Goal: Task Accomplishment & Management: Complete application form

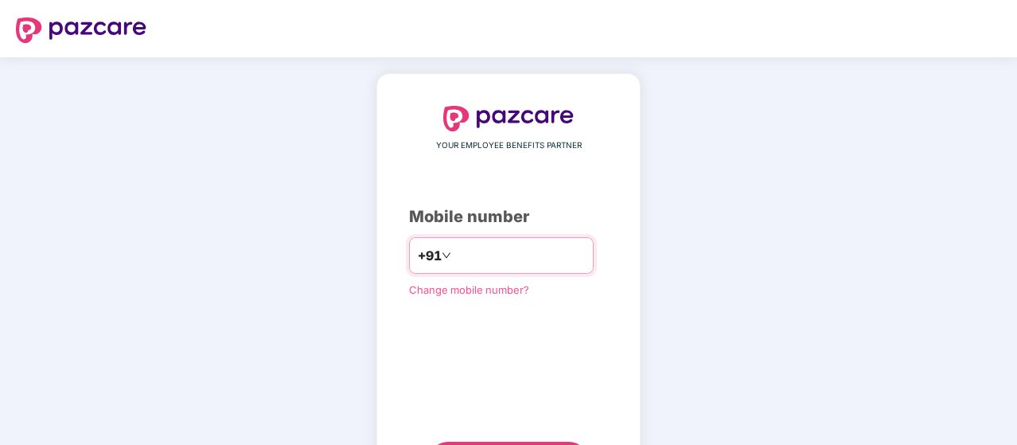
scroll to position [81, 0]
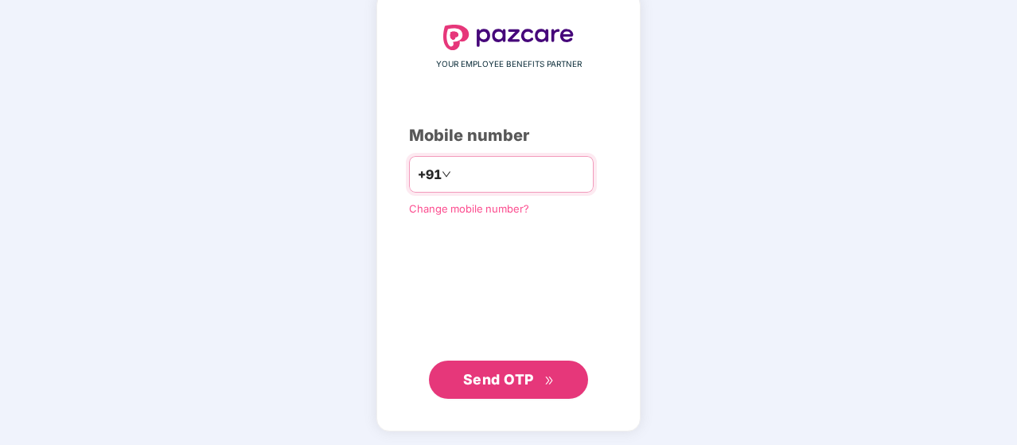
type input "**********"
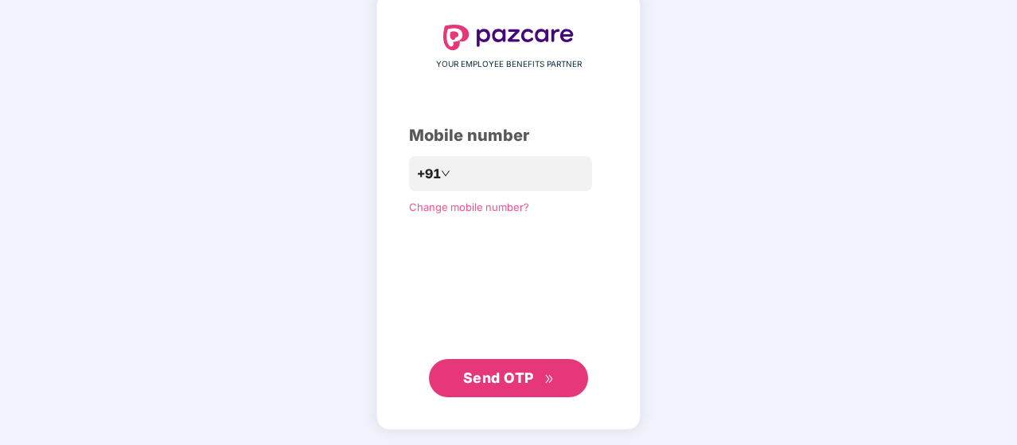
scroll to position [80, 0]
click at [535, 373] on span "Send OTP" at bounding box center [509, 379] width 92 height 22
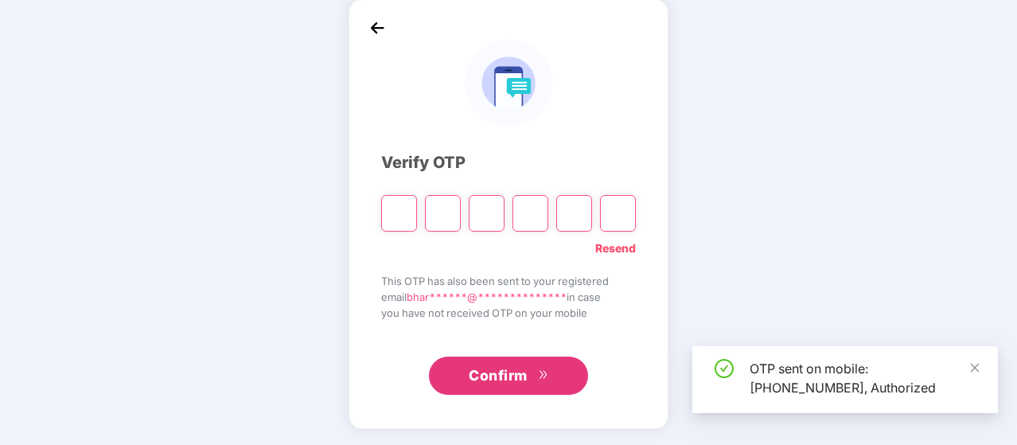
scroll to position [73, 0]
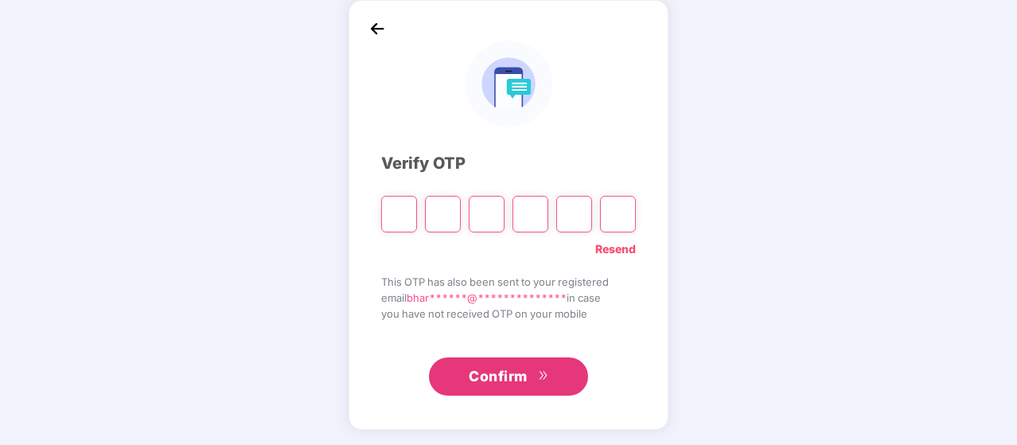
paste input "*"
type input "*"
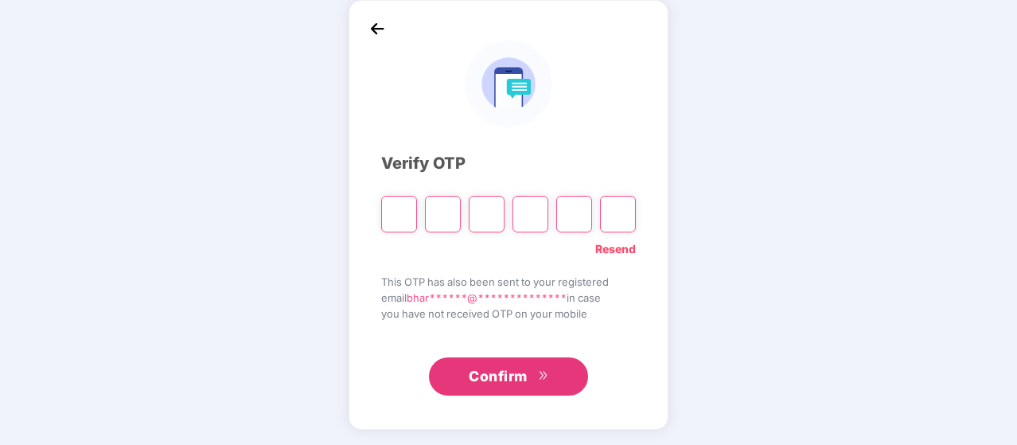
type input "*"
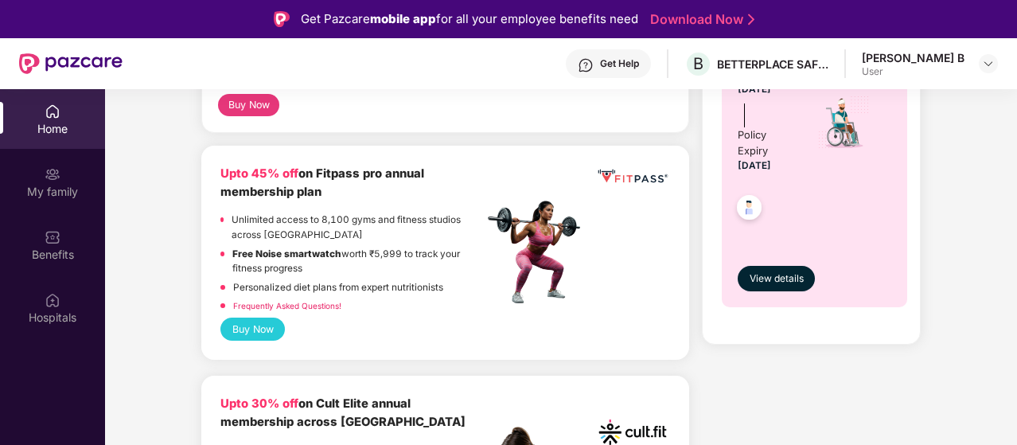
scroll to position [714, 0]
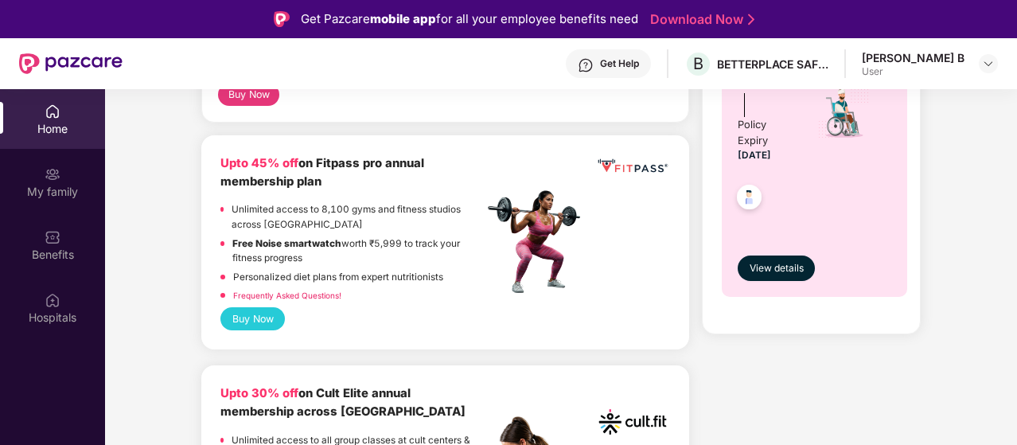
click at [322, 294] on link "Frequently Asked Questions!" at bounding box center [287, 296] width 108 height 10
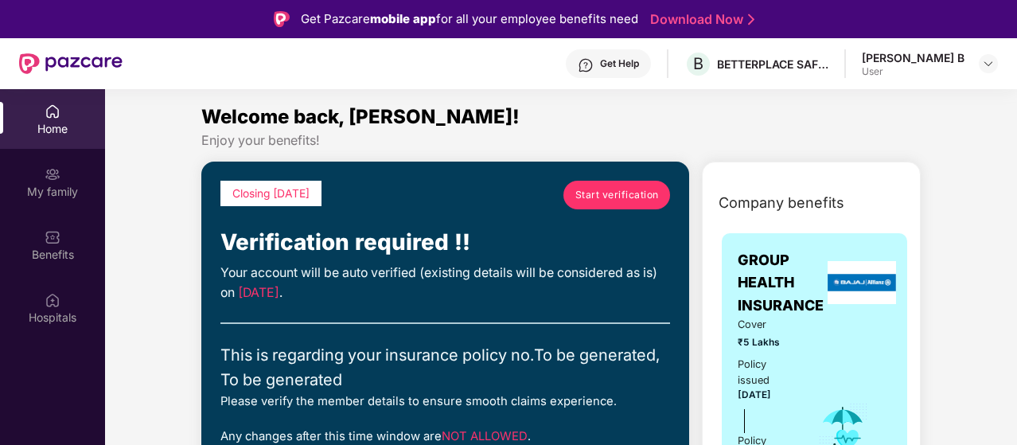
click at [603, 202] on link "Start verification" at bounding box center [617, 195] width 107 height 29
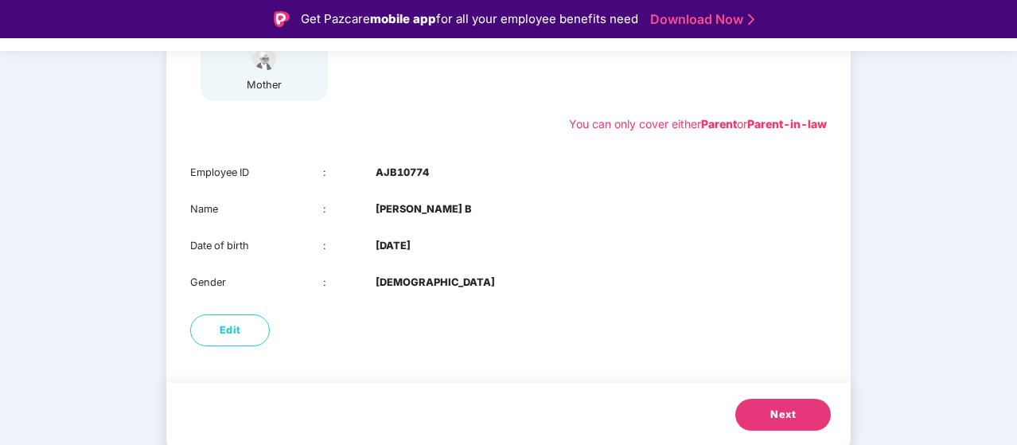
scroll to position [74, 0]
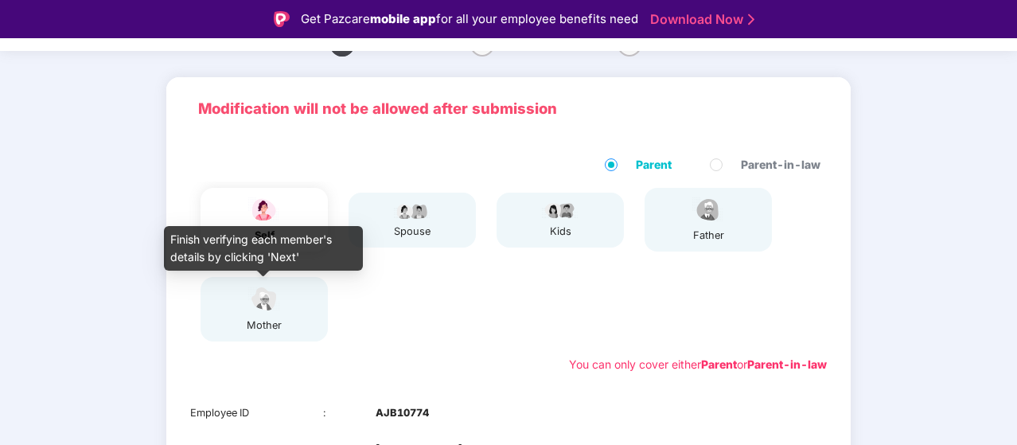
click at [274, 327] on div "mother" at bounding box center [264, 326] width 40 height 16
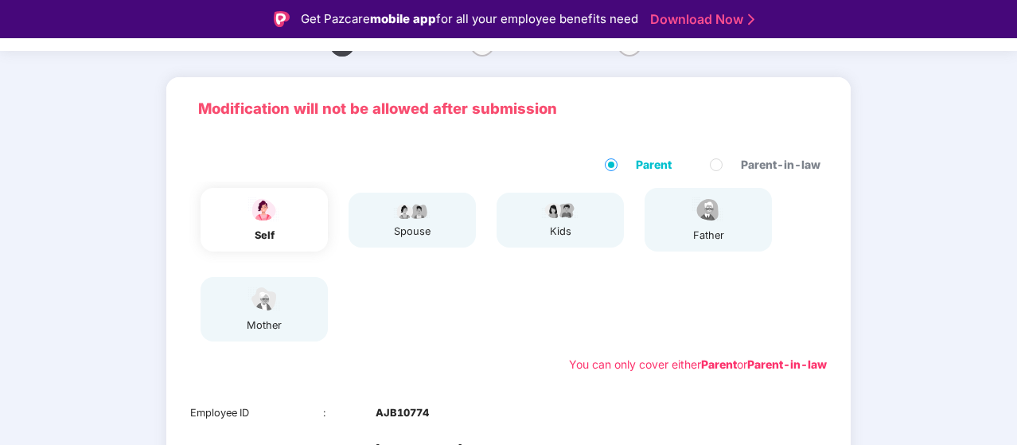
scroll to position [68, 0]
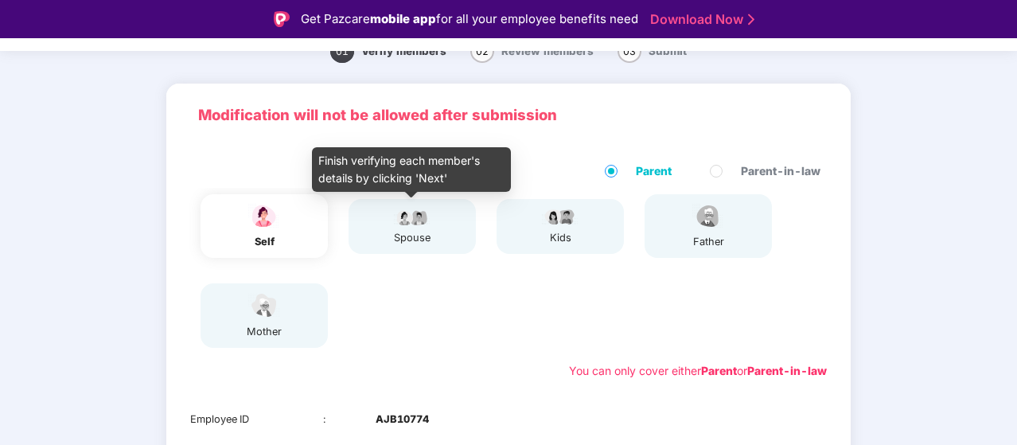
click at [416, 239] on div "spouse" at bounding box center [412, 238] width 40 height 16
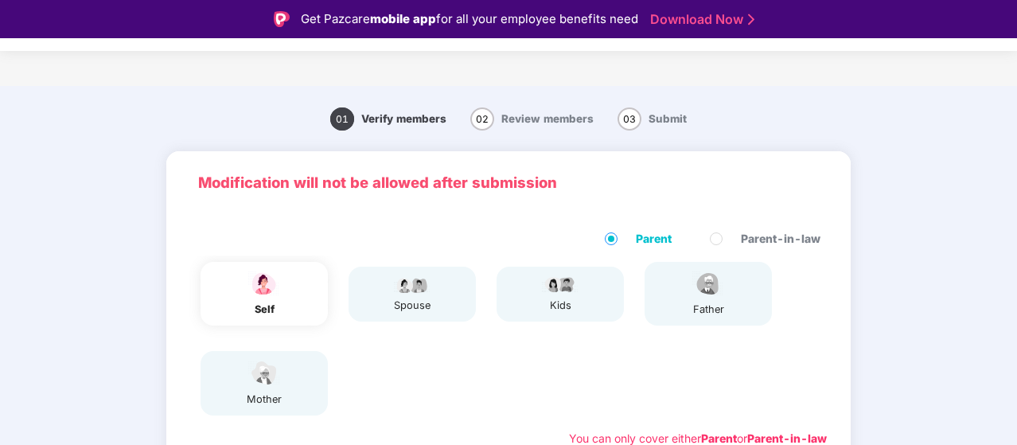
scroll to position [314, 0]
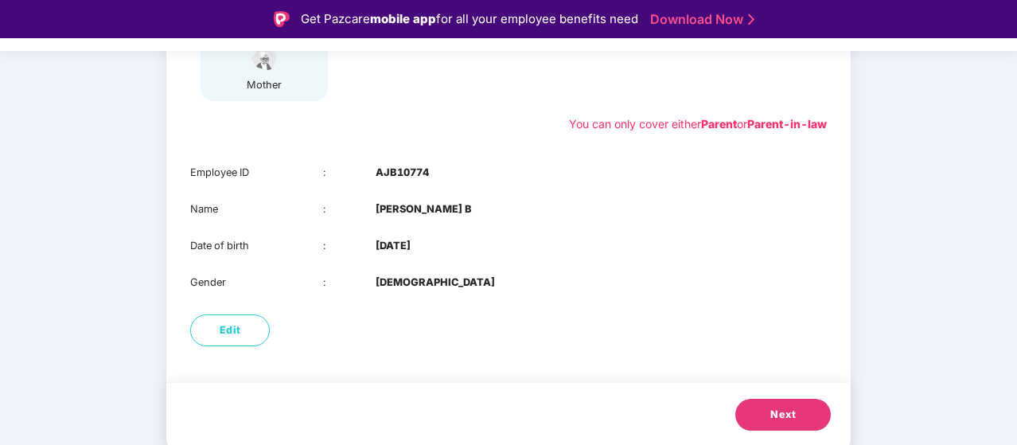
click at [635, 127] on div "You can only cover either Parent or Parent-in-law" at bounding box center [698, 124] width 258 height 18
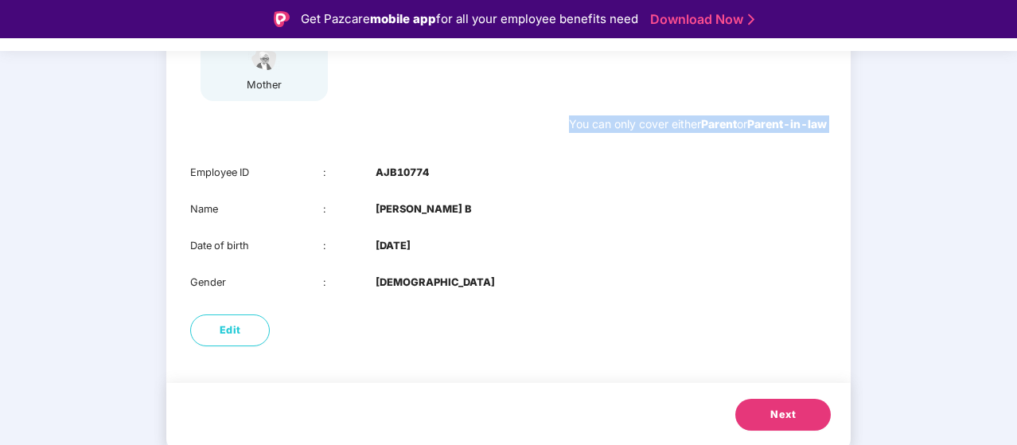
click at [635, 127] on div "You can only cover either Parent or Parent-in-law" at bounding box center [698, 124] width 258 height 18
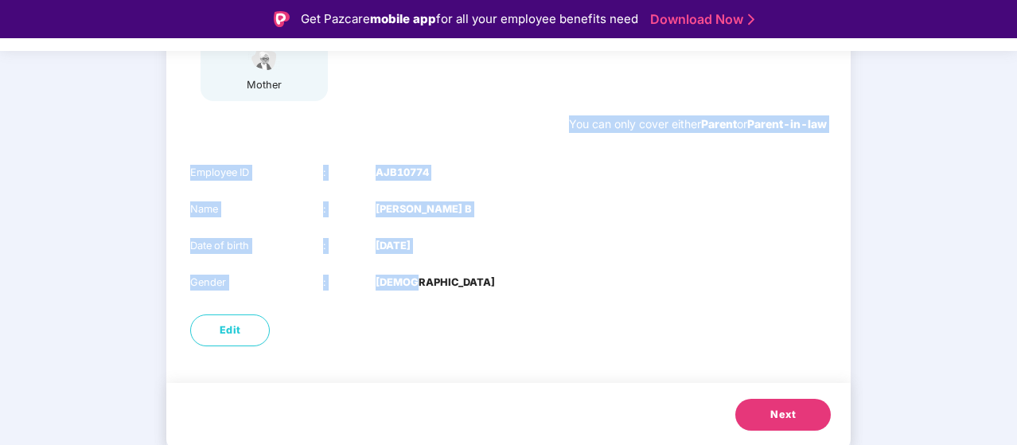
drag, startPoint x: 635, startPoint y: 127, endPoint x: 662, endPoint y: 306, distance: 180.4
click at [662, 306] on div "Modification will not be allowed after submission Parent Parent-in-law self spo…" at bounding box center [508, 95] width 685 height 517
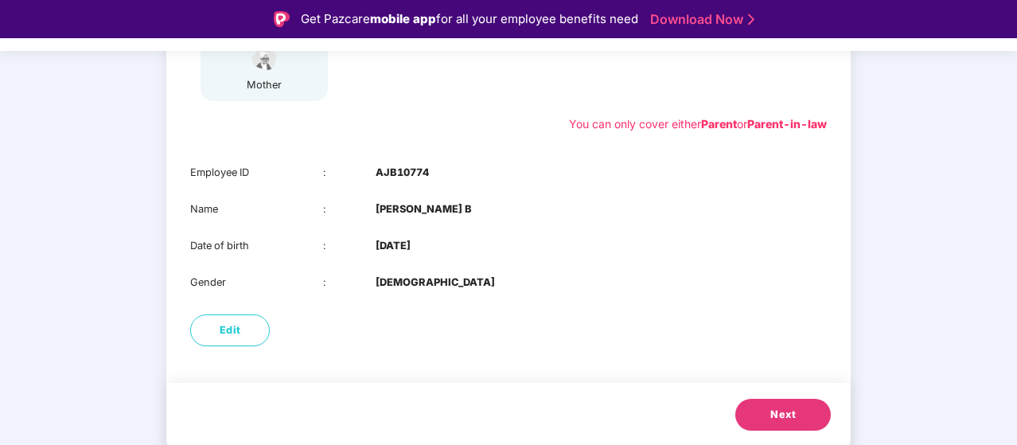
click at [624, 356] on div "Modification will not be allowed after submission Parent Parent-in-law self spo…" at bounding box center [508, 144] width 685 height 615
click at [796, 411] on button "Next" at bounding box center [784, 415] width 96 height 32
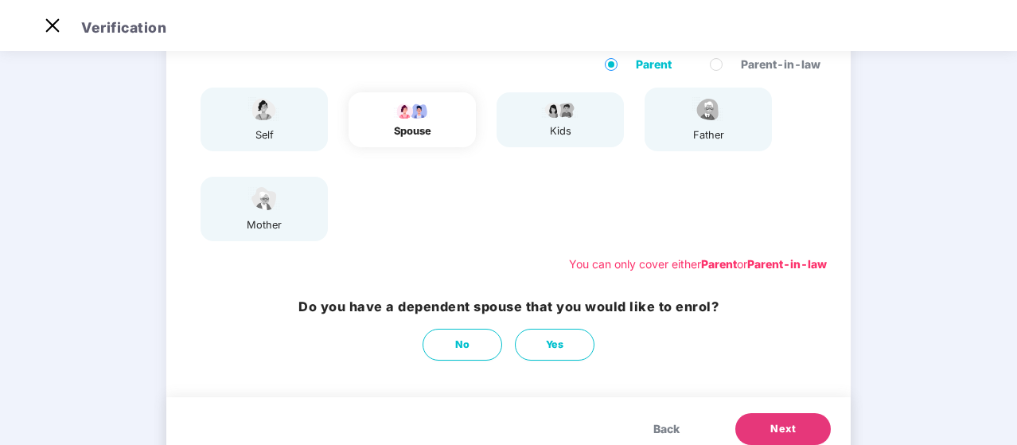
scroll to position [134, 0]
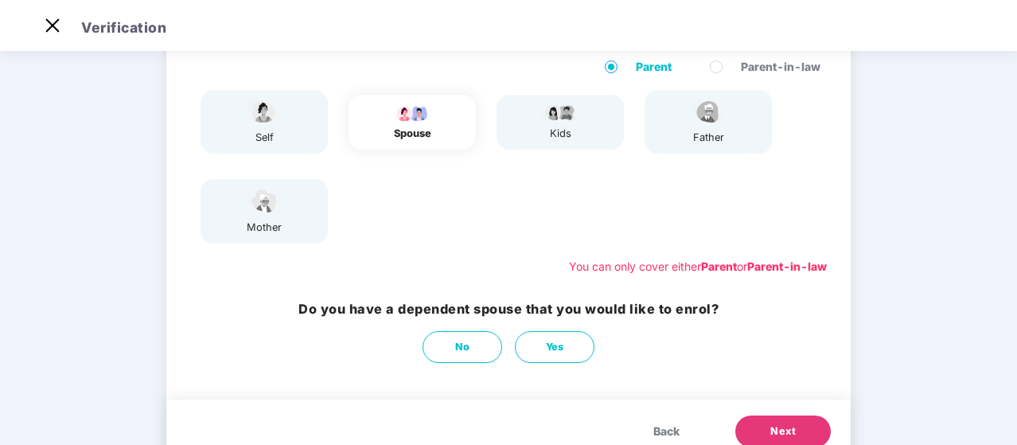
click at [438, 310] on h3 "Do you have a dependent spouse that you would like to enrol?" at bounding box center [509, 309] width 420 height 20
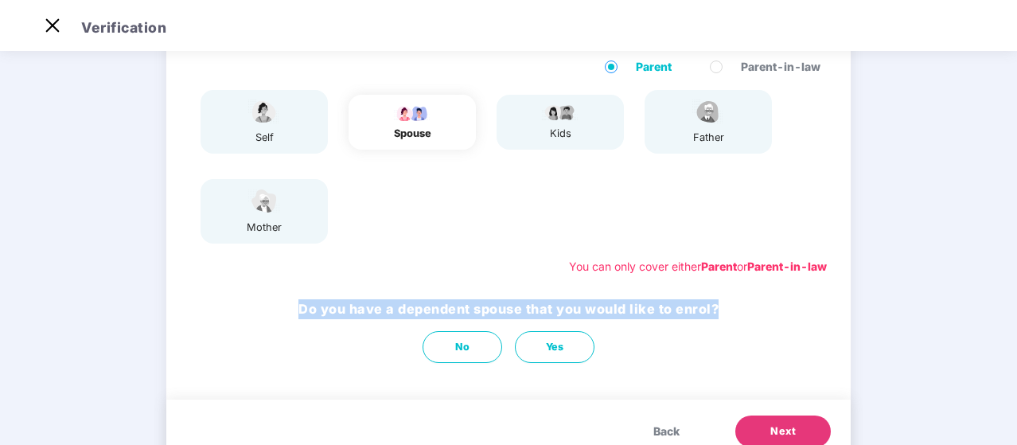
click at [438, 310] on h3 "Do you have a dependent spouse that you would like to enrol?" at bounding box center [509, 309] width 420 height 20
click at [436, 336] on button "No" at bounding box center [463, 347] width 80 height 32
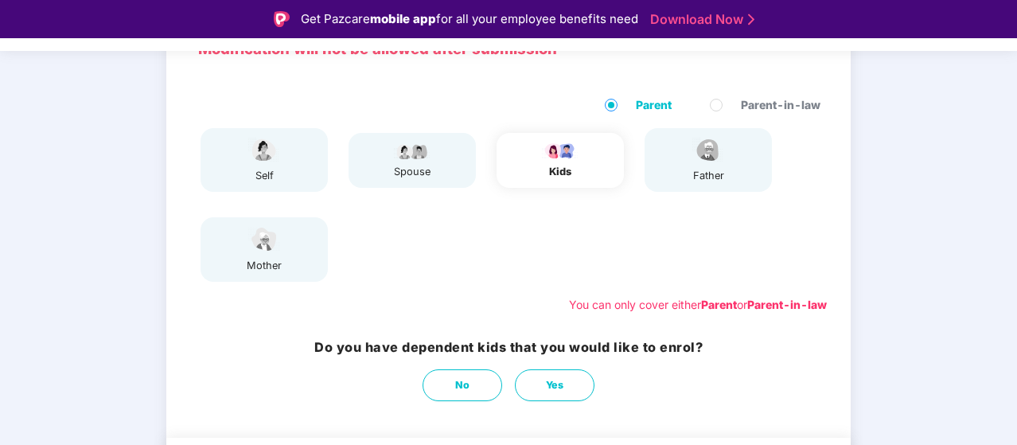
scroll to position [189, 0]
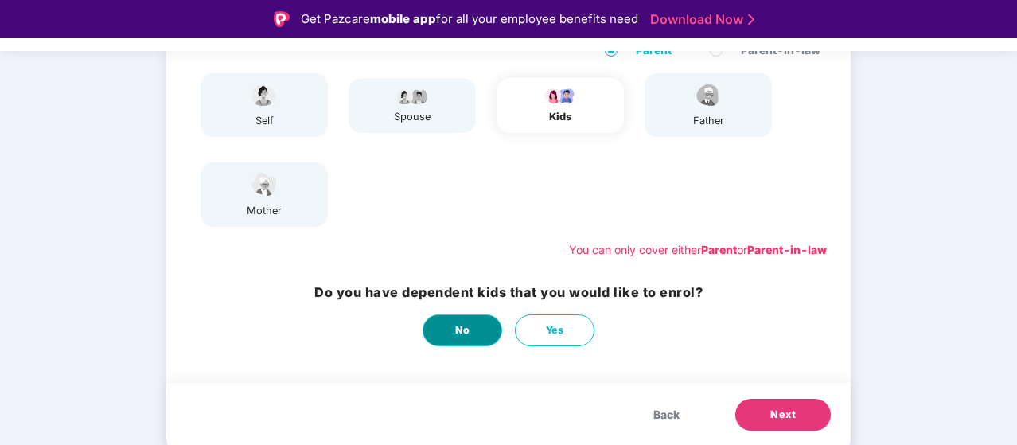
click at [457, 342] on button "No" at bounding box center [463, 330] width 80 height 32
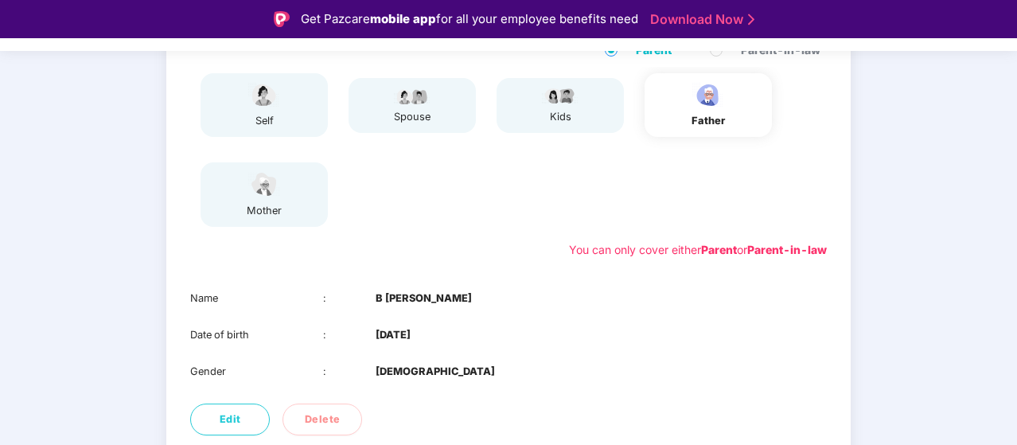
scroll to position [278, 0]
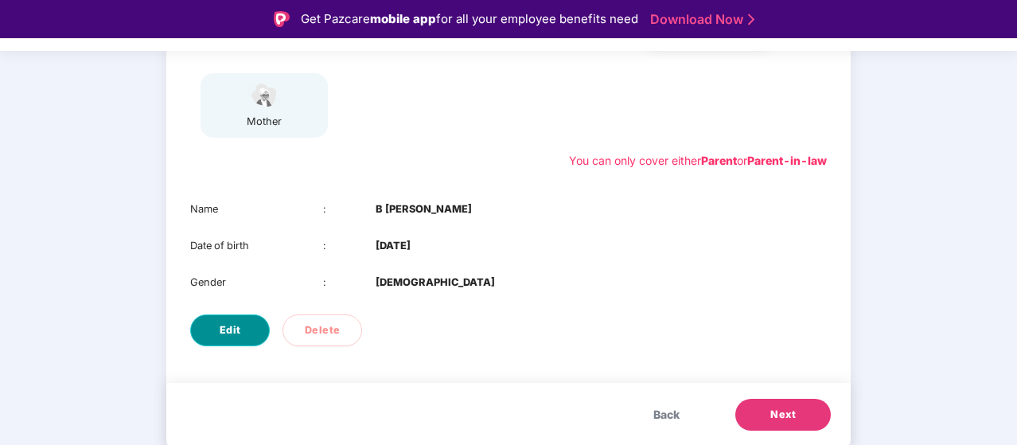
click at [231, 330] on span "Edit" at bounding box center [230, 330] width 21 height 16
select select "****"
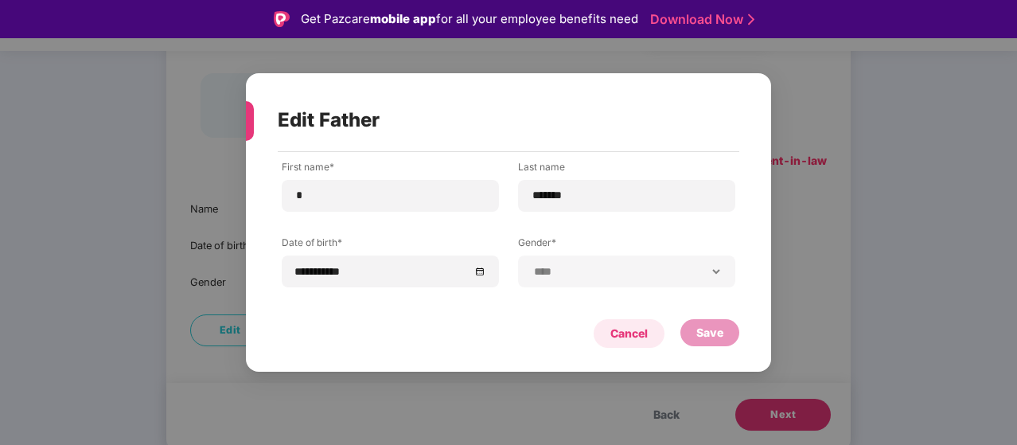
click at [601, 345] on div "Cancel" at bounding box center [629, 333] width 71 height 29
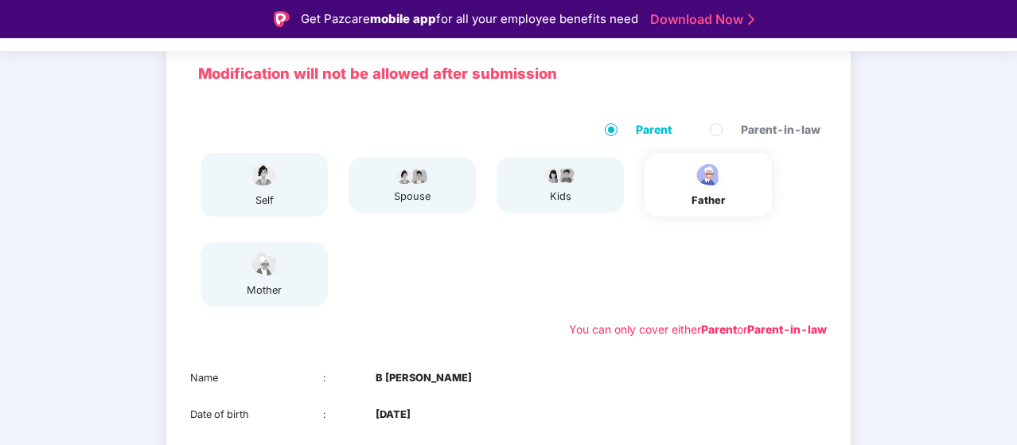
scroll to position [108, 0]
click at [221, 290] on div "mother" at bounding box center [264, 275] width 127 height 64
click at [297, 271] on div "mother" at bounding box center [264, 275] width 127 height 64
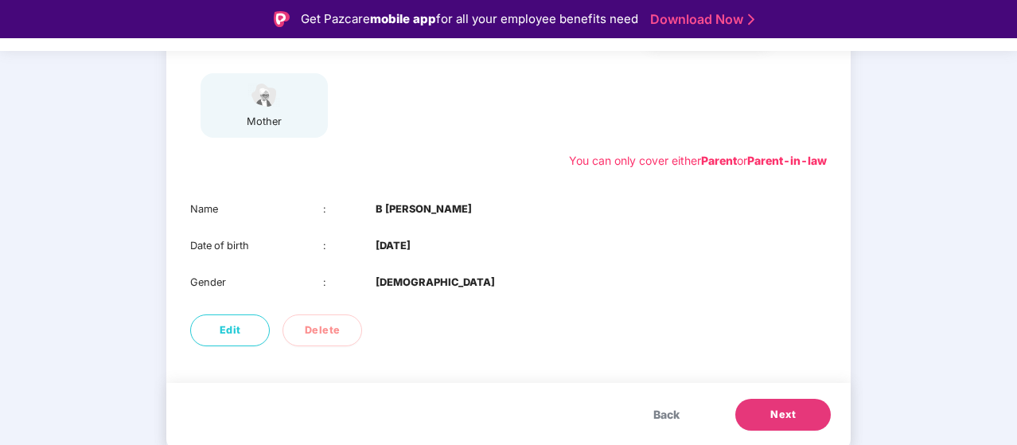
click at [796, 414] on button "Next" at bounding box center [784, 415] width 96 height 32
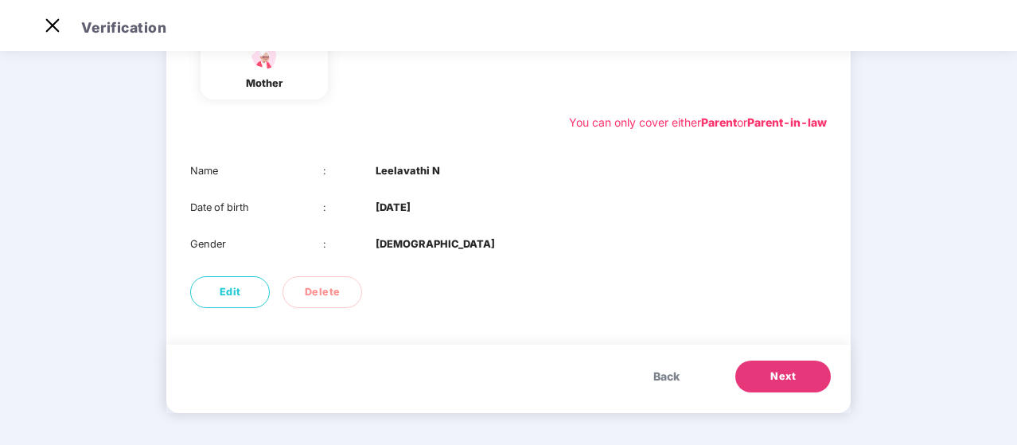
click at [516, 273] on div "Edit Delete" at bounding box center [508, 292] width 685 height 48
click at [801, 373] on button "Next" at bounding box center [784, 377] width 96 height 32
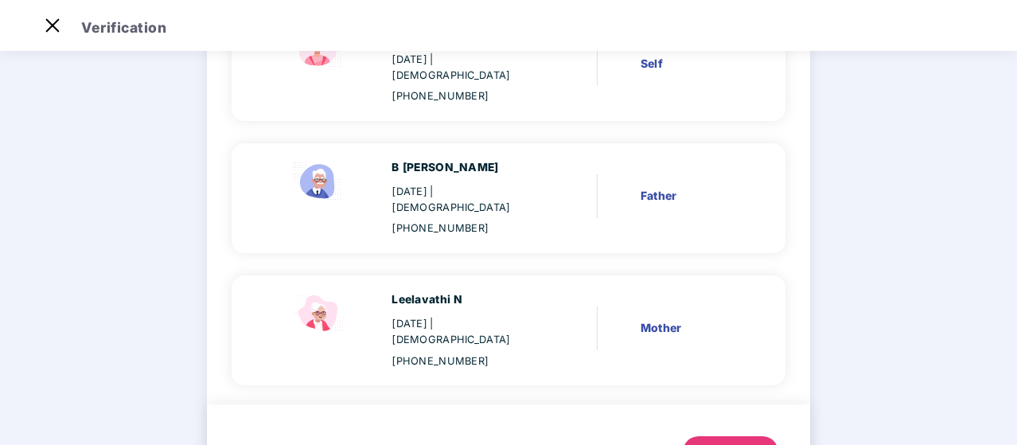
scroll to position [225, 0]
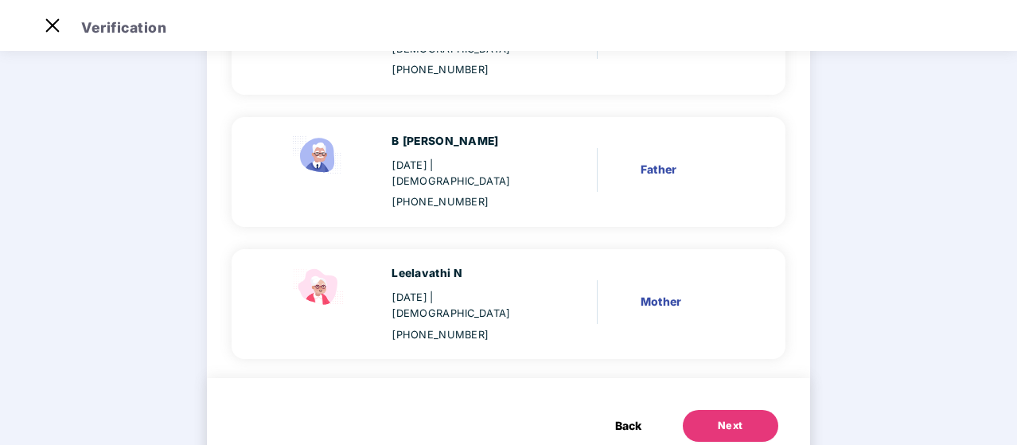
click at [769, 410] on button "Next" at bounding box center [731, 426] width 96 height 32
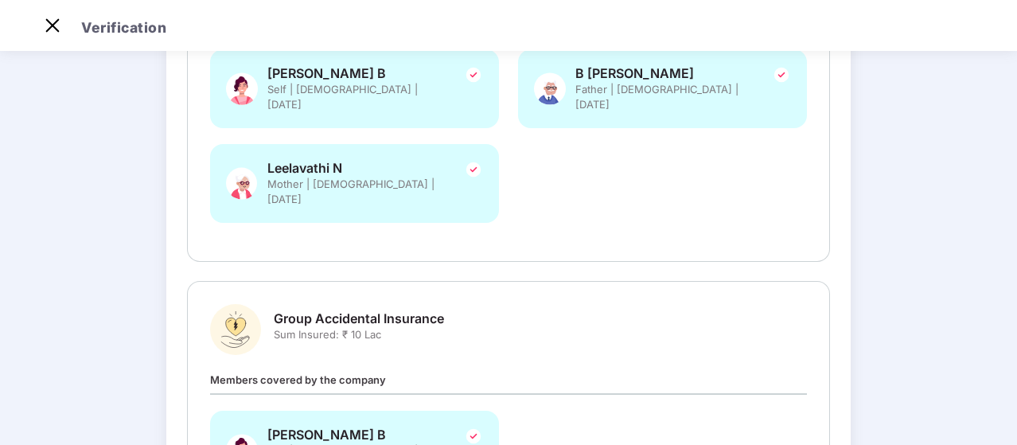
scroll to position [482, 0]
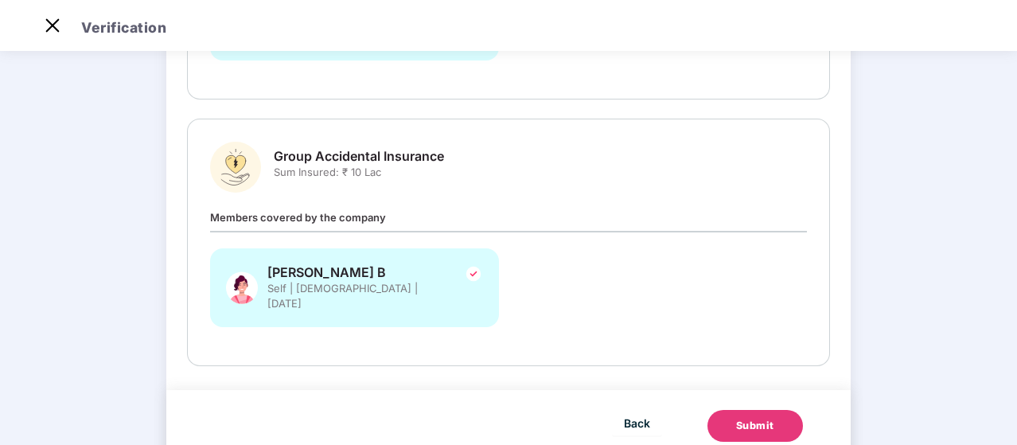
click at [732, 410] on button "Submit" at bounding box center [756, 426] width 96 height 32
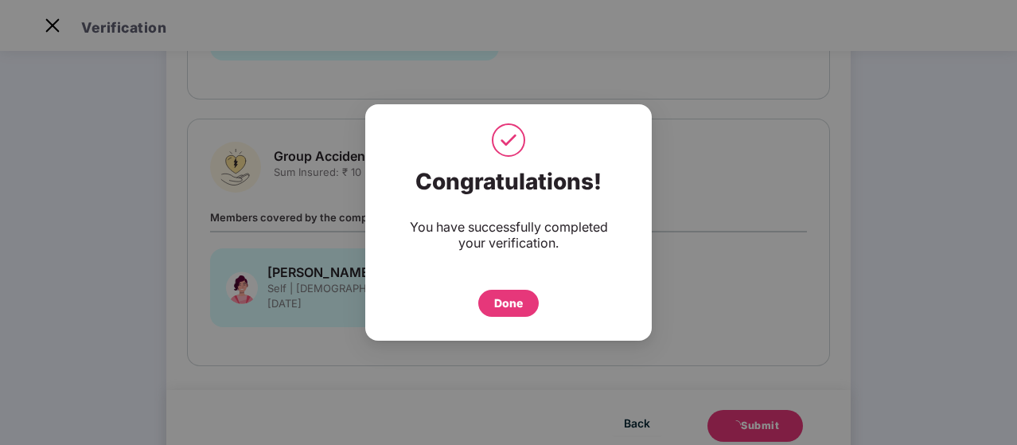
click at [510, 287] on div "Done" at bounding box center [508, 299] width 223 height 35
click at [514, 312] on div "Done" at bounding box center [508, 303] width 61 height 27
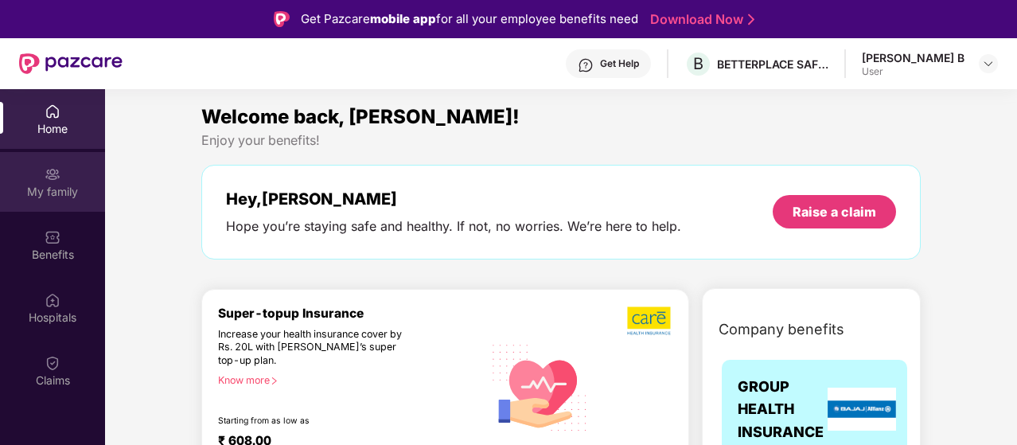
click at [44, 191] on div "My family" at bounding box center [52, 192] width 105 height 16
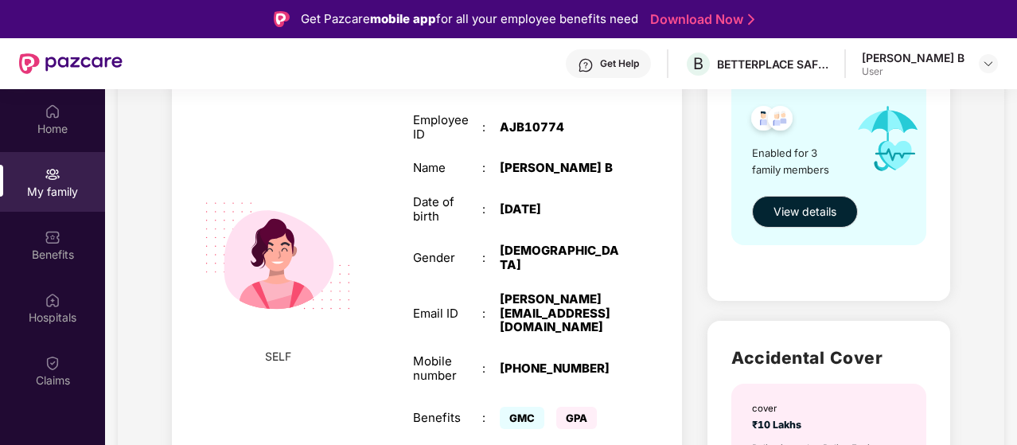
scroll to position [273, 0]
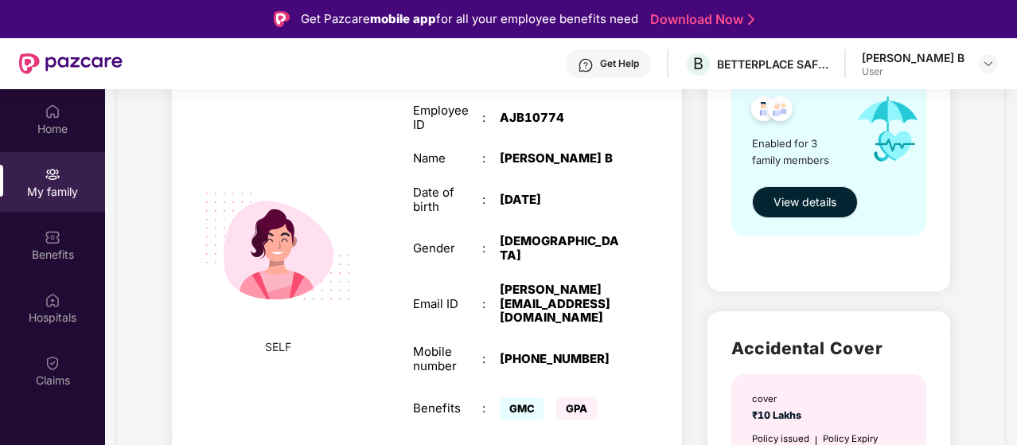
click at [825, 209] on span "View details" at bounding box center [805, 202] width 63 height 18
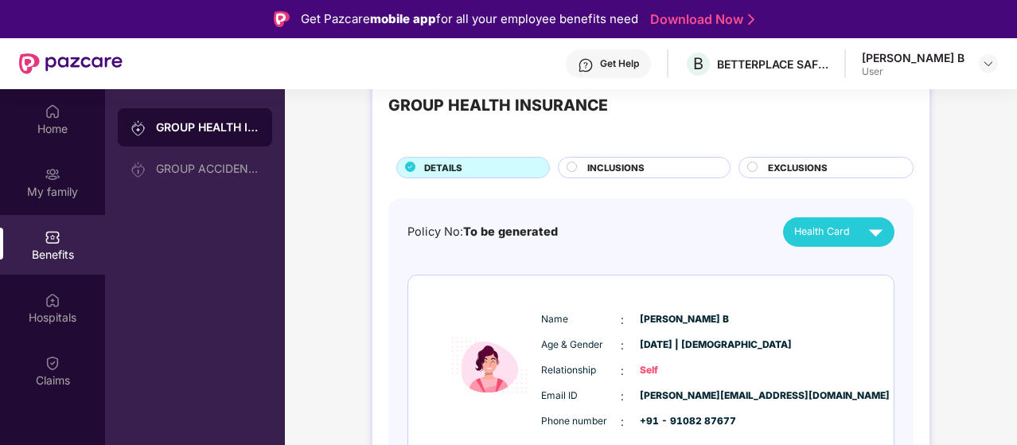
scroll to position [45, 0]
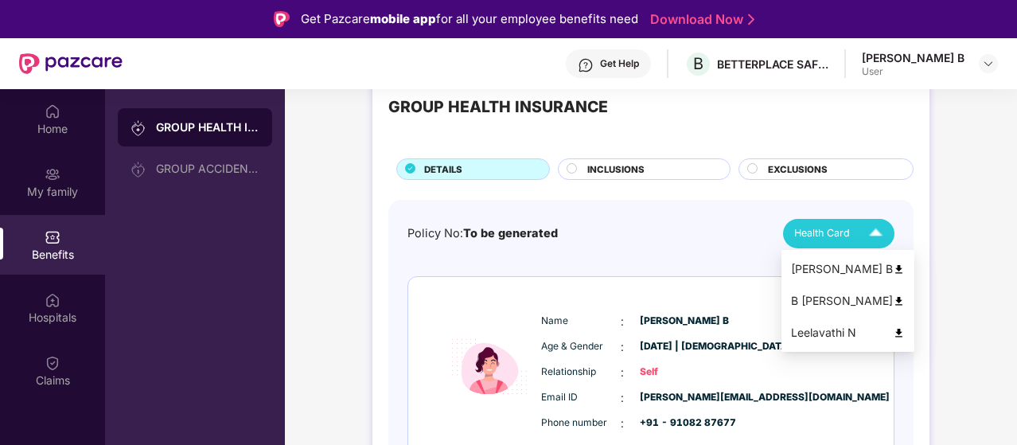
click at [852, 230] on div "Health Card" at bounding box center [843, 234] width 96 height 28
click at [654, 291] on div "Name : Bharathi B Age & Gender : 18 Oct 1996 | Female Relationship : Self Email…" at bounding box center [651, 366] width 486 height 179
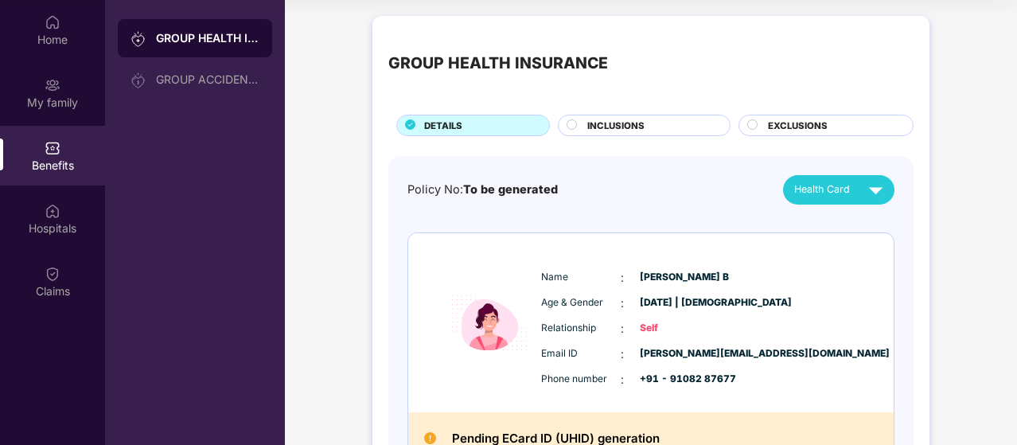
scroll to position [0, 0]
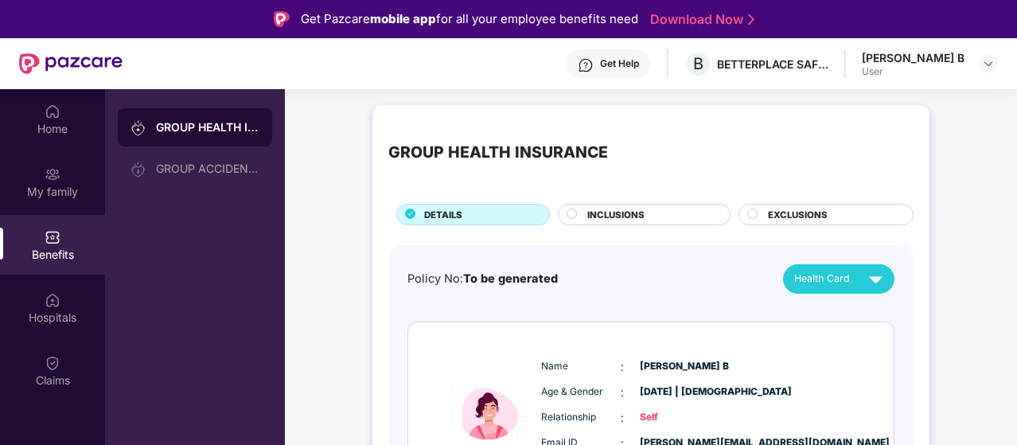
click at [634, 217] on span "INCLUSIONS" at bounding box center [616, 215] width 57 height 14
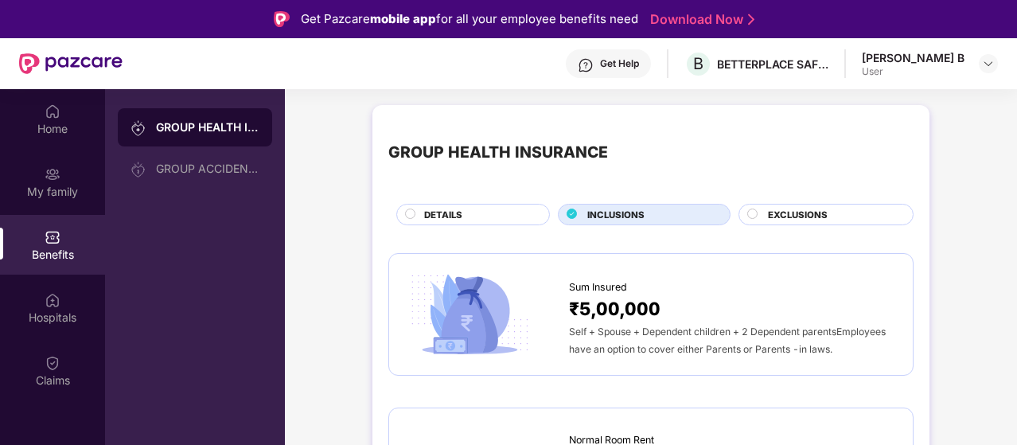
click at [758, 220] on div at bounding box center [754, 216] width 13 height 15
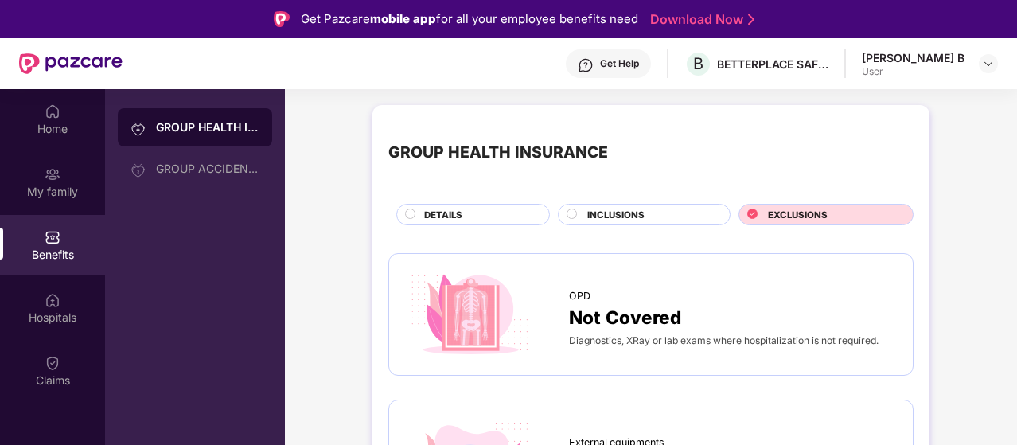
click at [669, 216] on div "INCLUSIONS" at bounding box center [651, 216] width 143 height 17
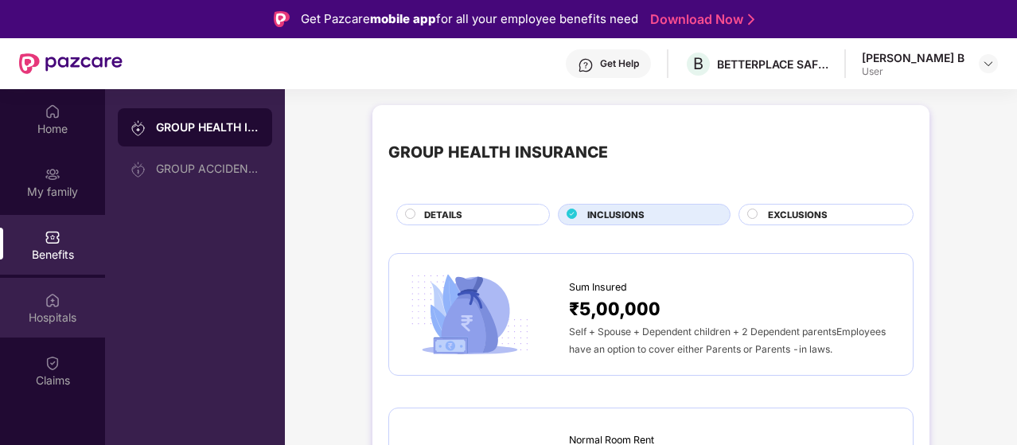
click at [57, 334] on div "Hospitals" at bounding box center [52, 308] width 105 height 60
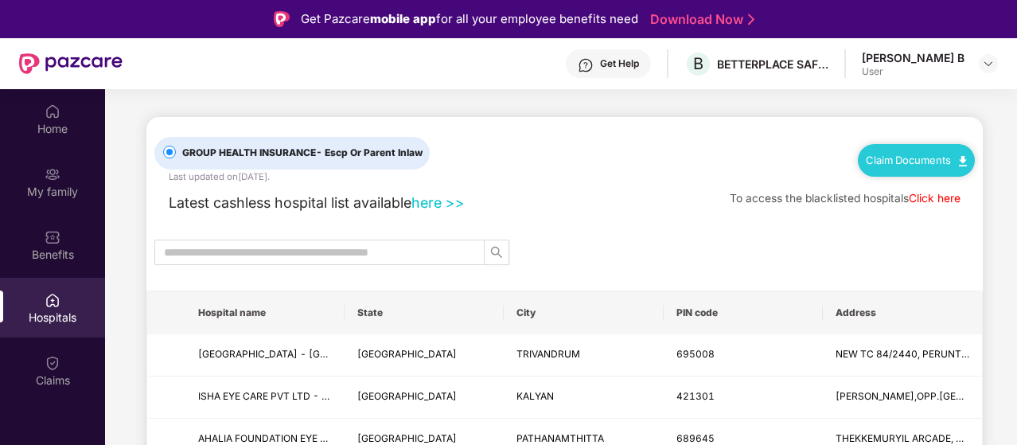
click at [416, 314] on th "State" at bounding box center [424, 312] width 159 height 43
click at [478, 148] on div "GROUP HEALTH INSURANCE - Escp Or Parent Inlaw Last updated on 28 Aug 2025 . Cla…" at bounding box center [564, 150] width 821 height 67
click at [901, 162] on link "Claim Documents" at bounding box center [916, 160] width 101 height 13
click at [694, 197] on div "Latest cashless hospital list available here >> To access the blacklisted hospi…" at bounding box center [564, 199] width 821 height 30
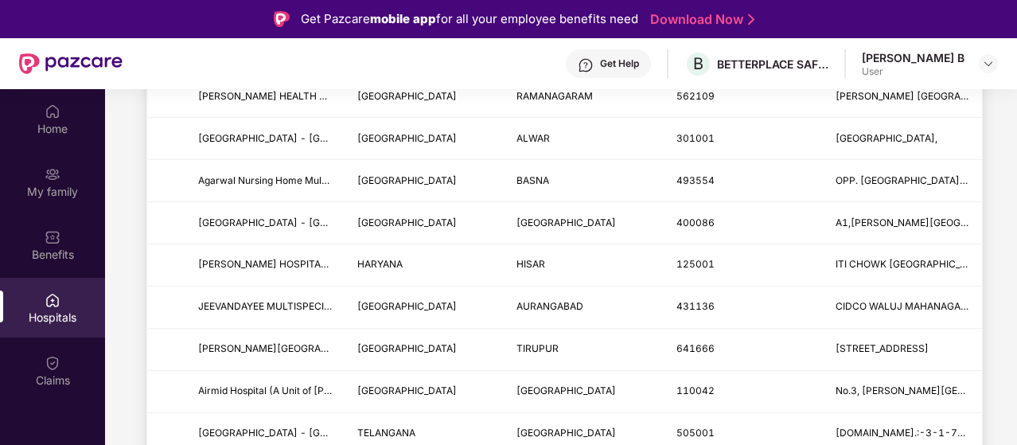
scroll to position [992, 0]
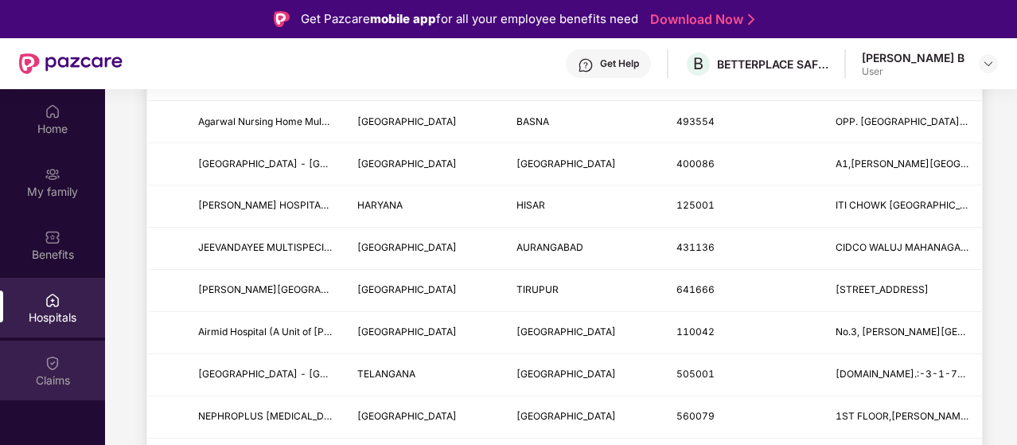
click at [35, 369] on div "Claims" at bounding box center [52, 371] width 105 height 60
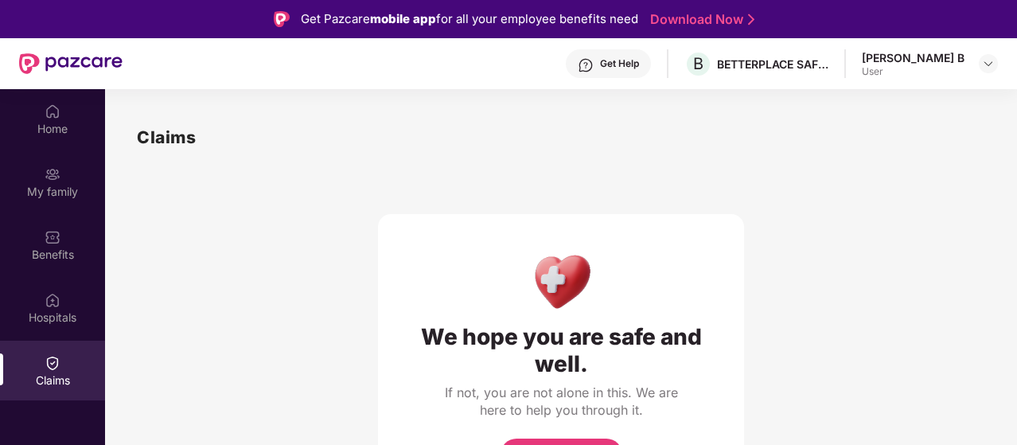
scroll to position [89, 0]
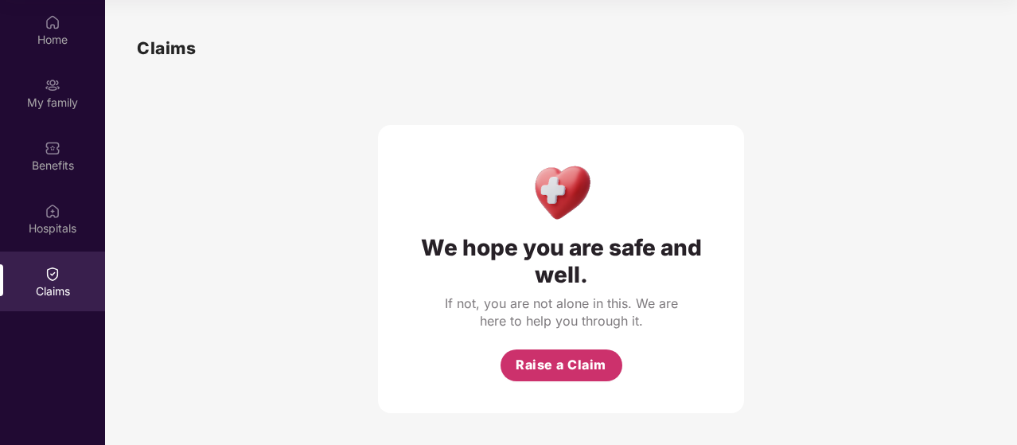
click at [581, 377] on button "Raise a Claim" at bounding box center [562, 366] width 122 height 32
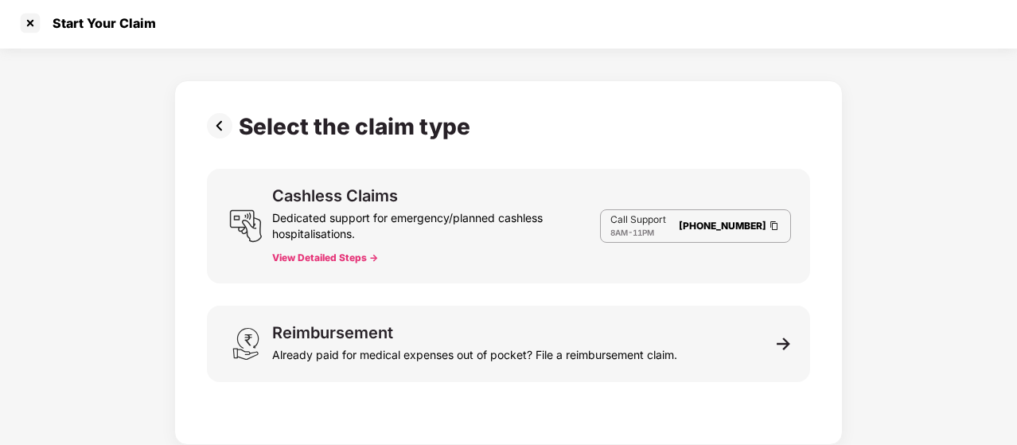
scroll to position [2, 0]
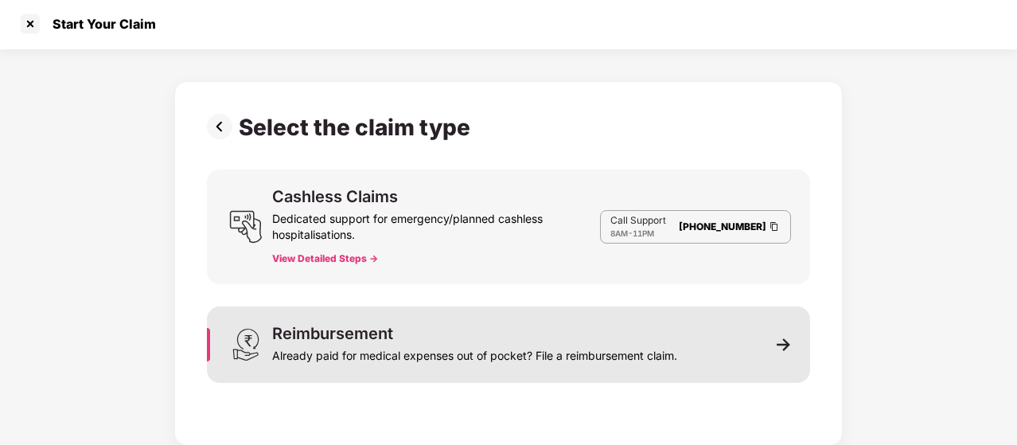
click at [654, 345] on div "Already paid for medical expenses out of pocket? File a reimbursement claim." at bounding box center [474, 353] width 405 height 22
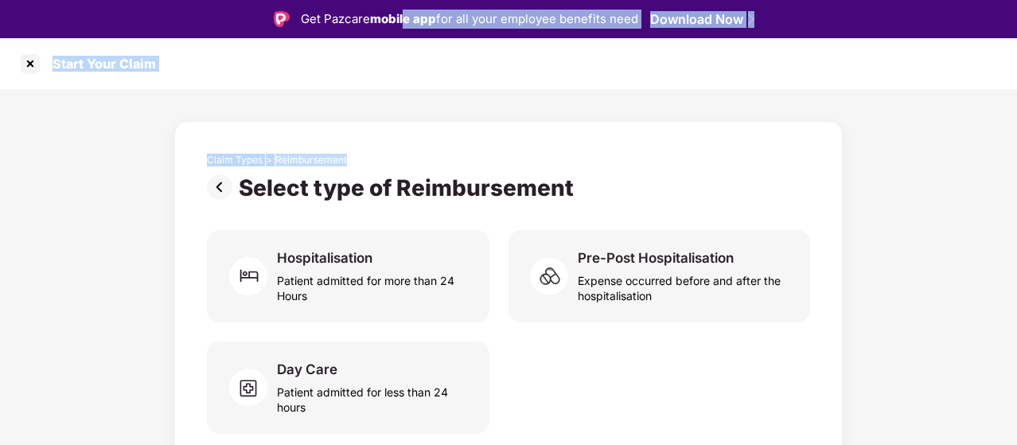
drag, startPoint x: 414, startPoint y: 56, endPoint x: 403, endPoint y: -79, distance: 135.0
click at [403, 0] on html "Get Pazcare mobile app for all your employee benefits need Download Now Start Y…" at bounding box center [508, 222] width 1017 height 445
